Goal: Task Accomplishment & Management: Use online tool/utility

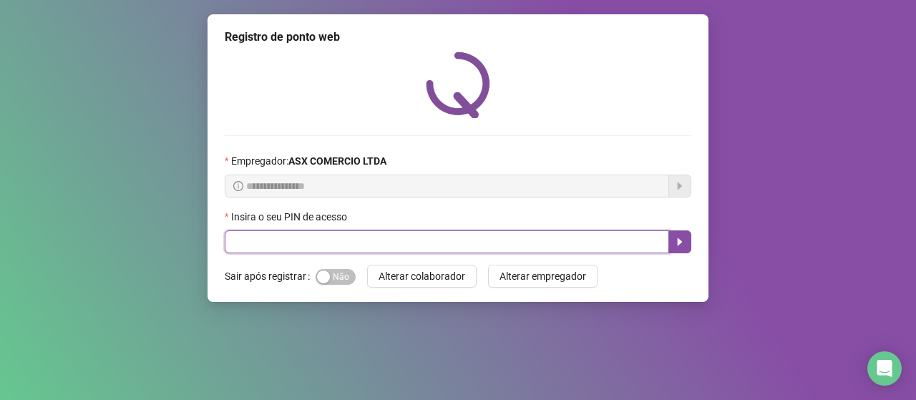
click at [356, 240] on input "text" at bounding box center [447, 241] width 444 height 23
type input "*****"
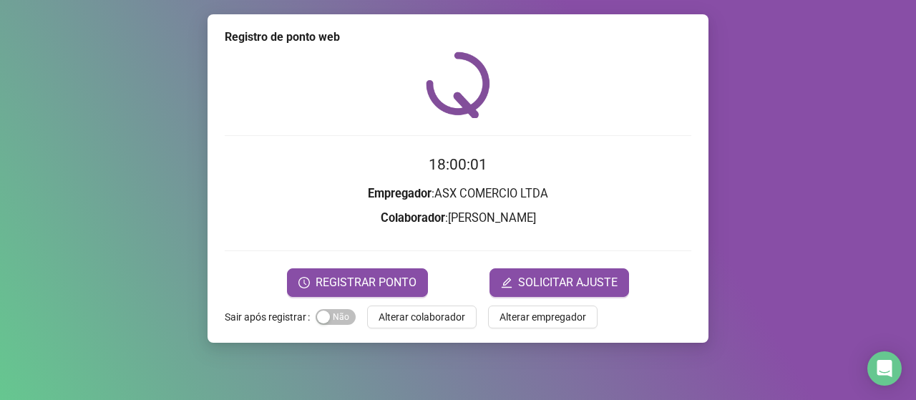
drag, startPoint x: 353, startPoint y: 251, endPoint x: 348, endPoint y: 195, distance: 56.7
click at [355, 227] on form "18:00:01 Empregador : ASX COMERCIO LTDA Colaborador : [PERSON_NAME] REGISTRAR P…" at bounding box center [458, 224] width 466 height 143
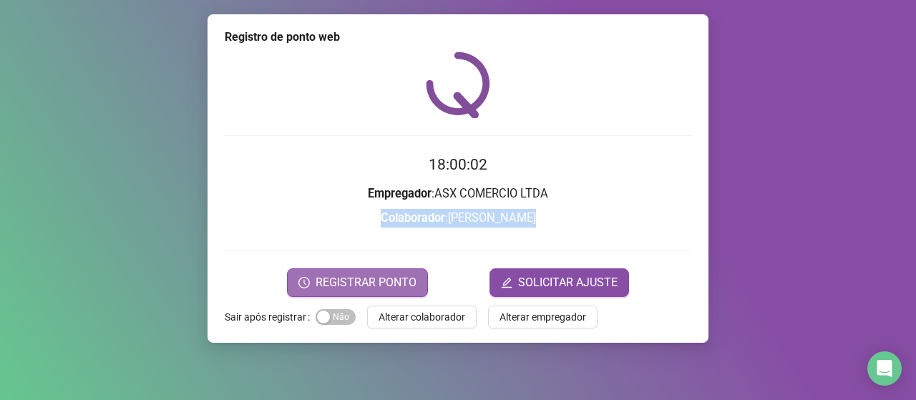
click at [366, 284] on span "REGISTRAR PONTO" at bounding box center [366, 282] width 101 height 17
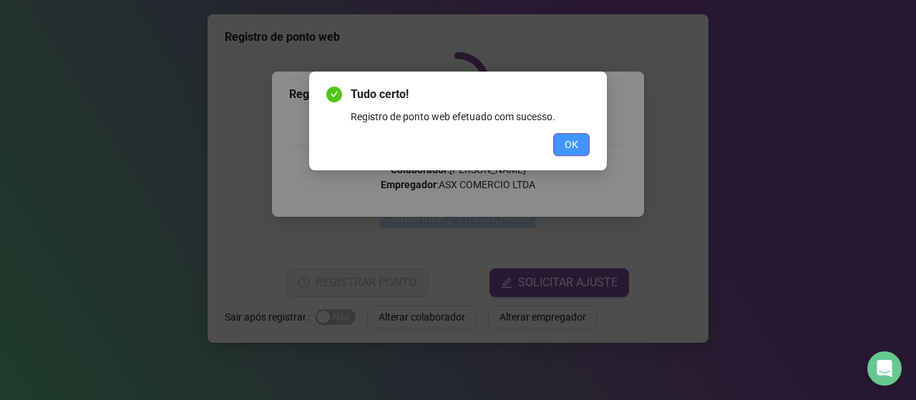
click at [559, 141] on button "OK" at bounding box center [571, 144] width 36 height 23
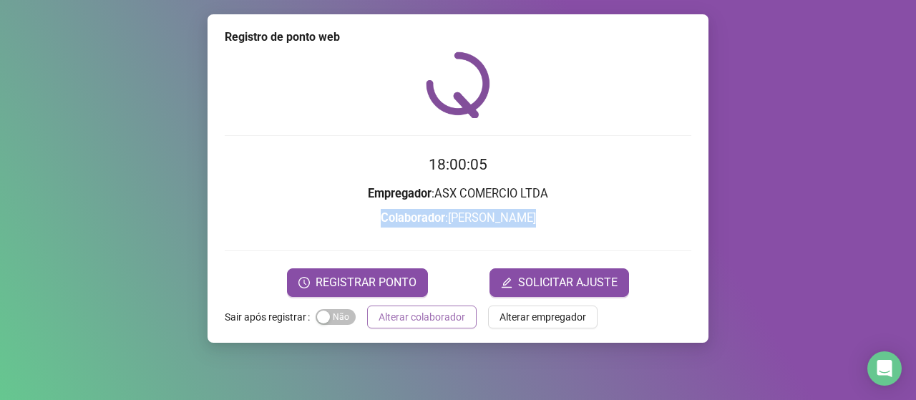
click at [431, 324] on span "Alterar colaborador" at bounding box center [421, 317] width 87 height 16
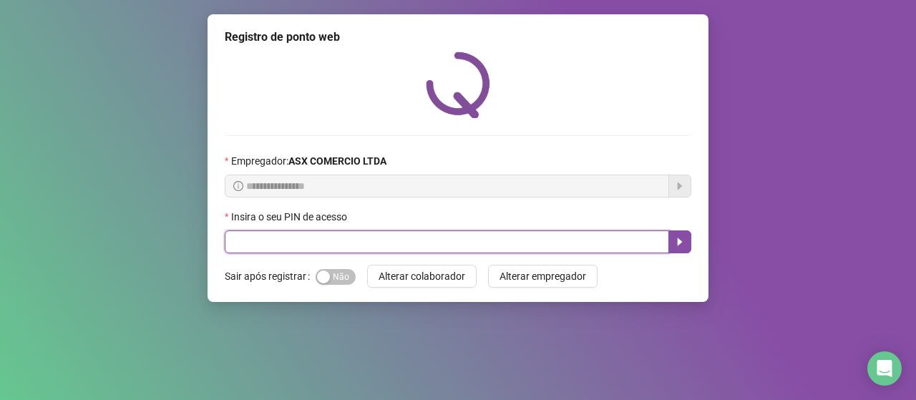
click at [242, 235] on input "text" at bounding box center [447, 241] width 444 height 23
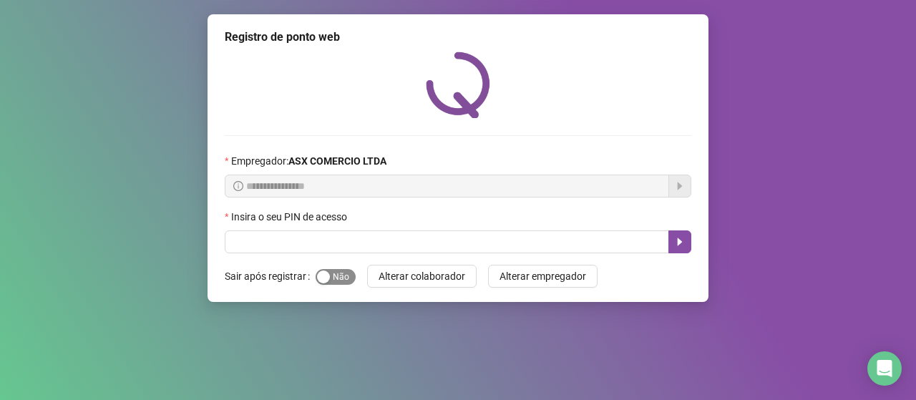
click at [321, 271] on div "button" at bounding box center [323, 276] width 13 height 13
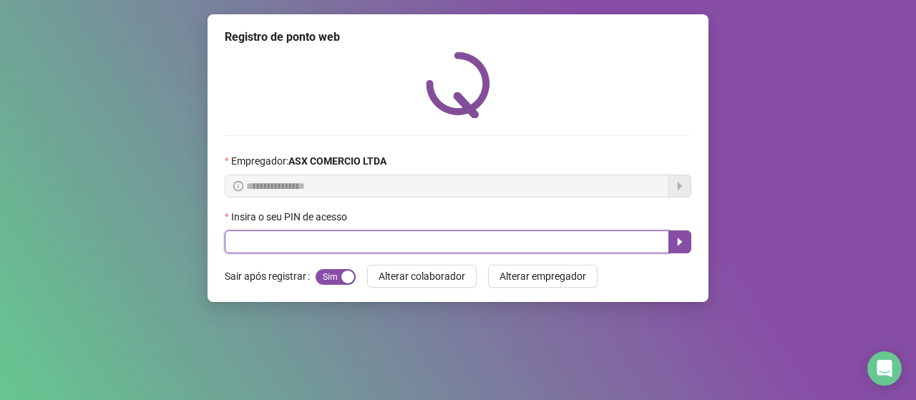
click at [305, 250] on input "text" at bounding box center [447, 241] width 444 height 23
type input "*****"
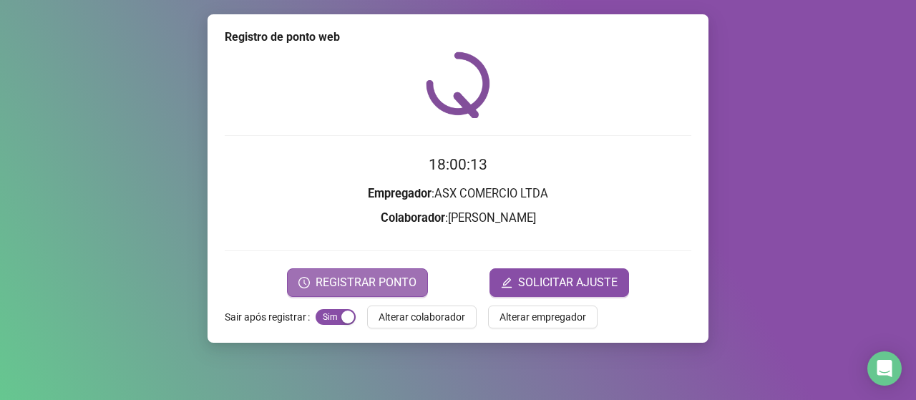
click at [353, 275] on span "REGISTRAR PONTO" at bounding box center [366, 282] width 101 height 17
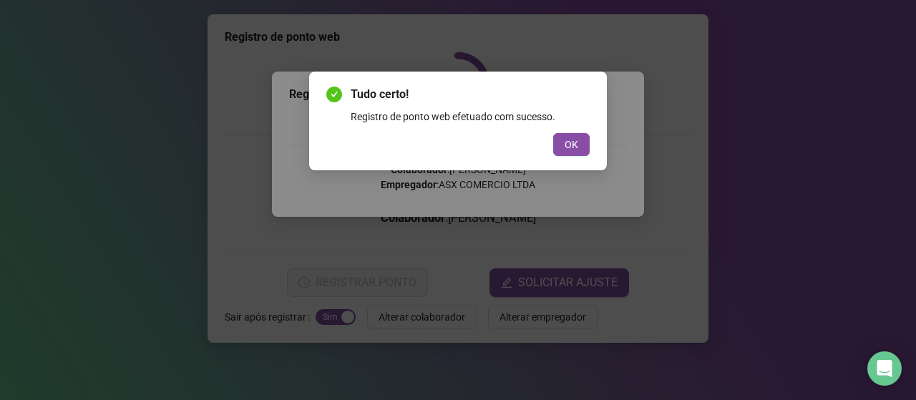
click at [583, 156] on div "Tudo certo! Registro de ponto web efetuado com sucesso. OK" at bounding box center [458, 121] width 298 height 99
click at [580, 151] on button "OK" at bounding box center [571, 144] width 36 height 23
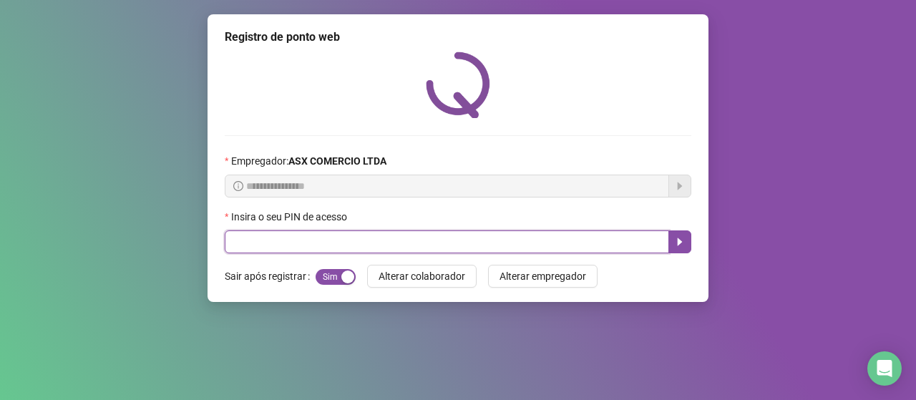
click at [520, 243] on input "text" at bounding box center [447, 241] width 444 height 23
type input "*****"
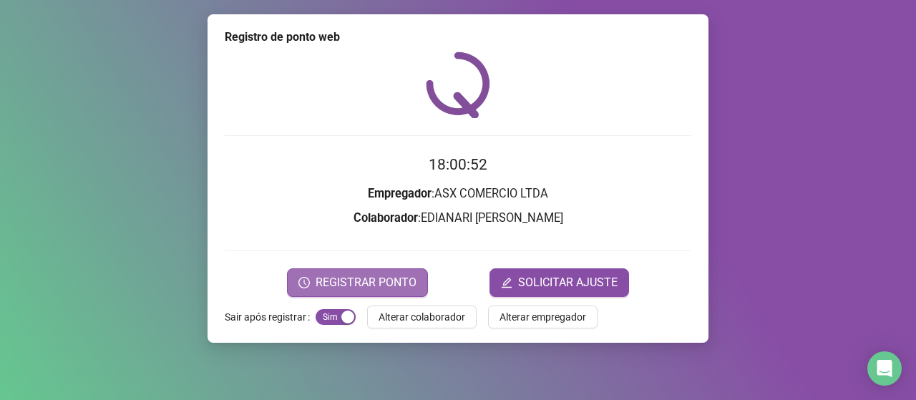
click at [404, 278] on span "REGISTRAR PONTO" at bounding box center [366, 282] width 101 height 17
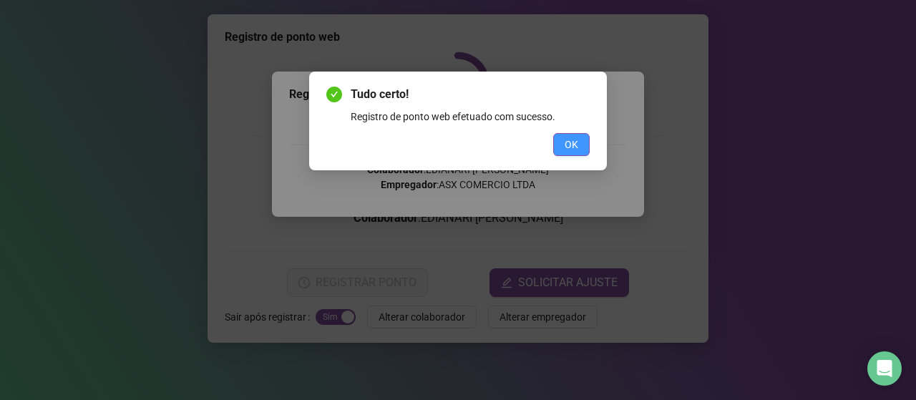
click at [567, 145] on span "OK" at bounding box center [572, 145] width 14 height 16
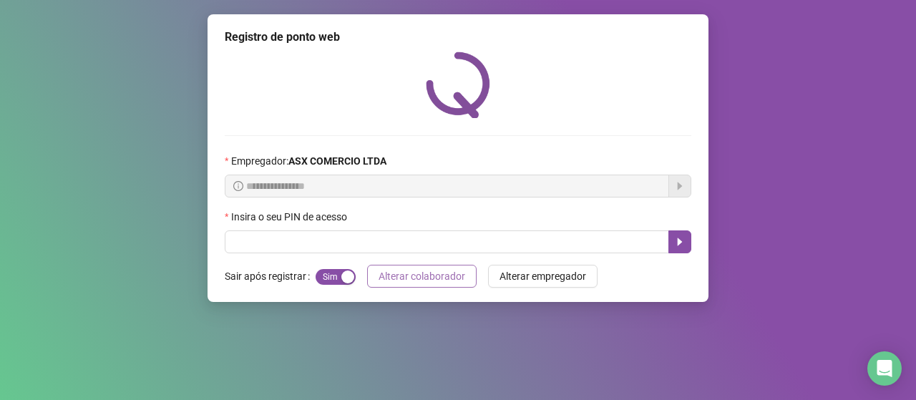
click at [436, 274] on span "Alterar colaborador" at bounding box center [421, 276] width 87 height 16
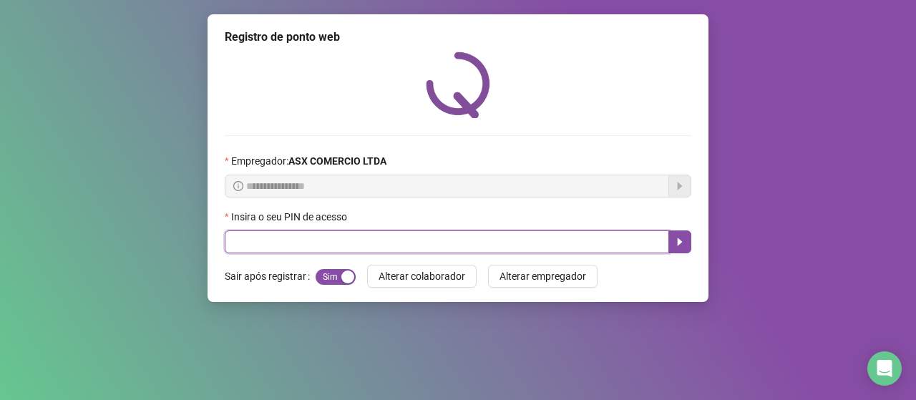
click at [500, 247] on input "text" at bounding box center [447, 241] width 444 height 23
type input "*****"
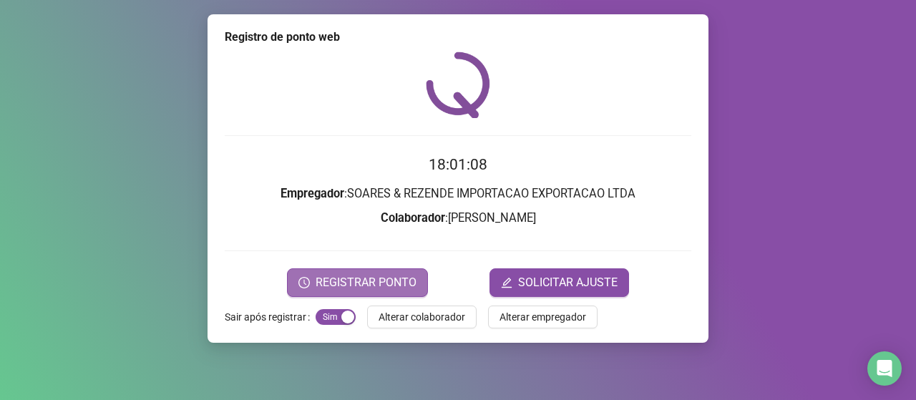
click at [366, 273] on button "REGISTRAR PONTO" at bounding box center [357, 282] width 141 height 29
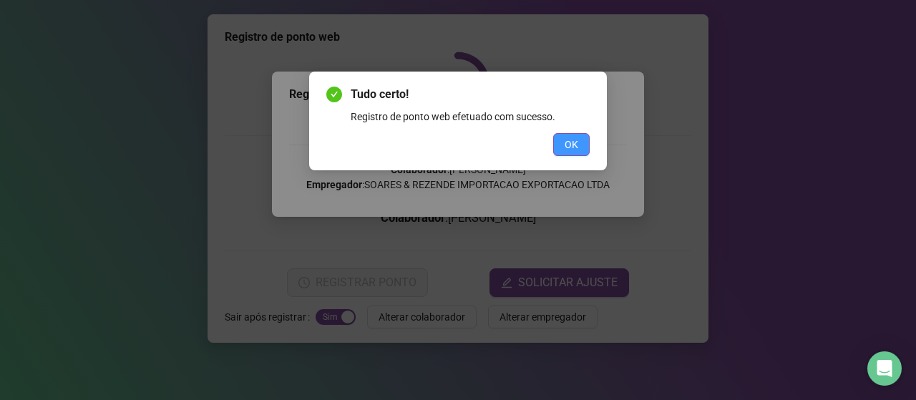
drag, startPoint x: 565, startPoint y: 146, endPoint x: 589, endPoint y: 145, distance: 23.7
click at [567, 146] on span "OK" at bounding box center [572, 145] width 14 height 16
